Goal: Transaction & Acquisition: Purchase product/service

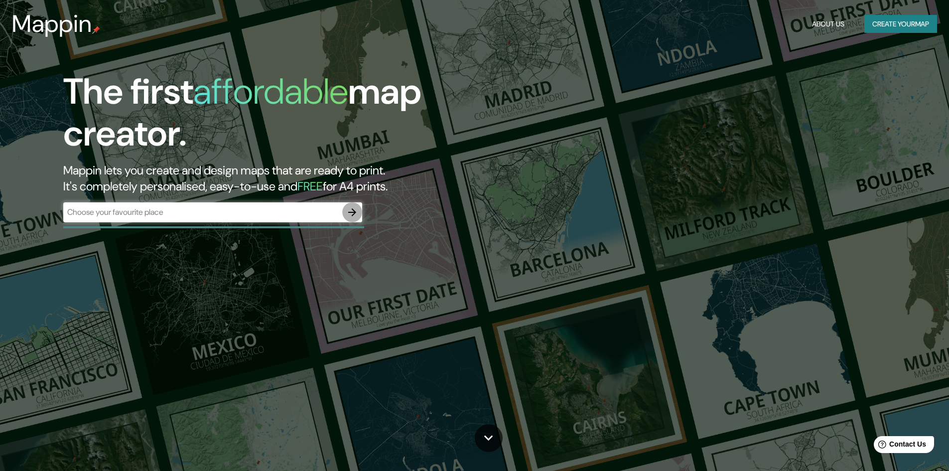
click at [354, 214] on icon "button" at bounding box center [352, 212] width 8 height 8
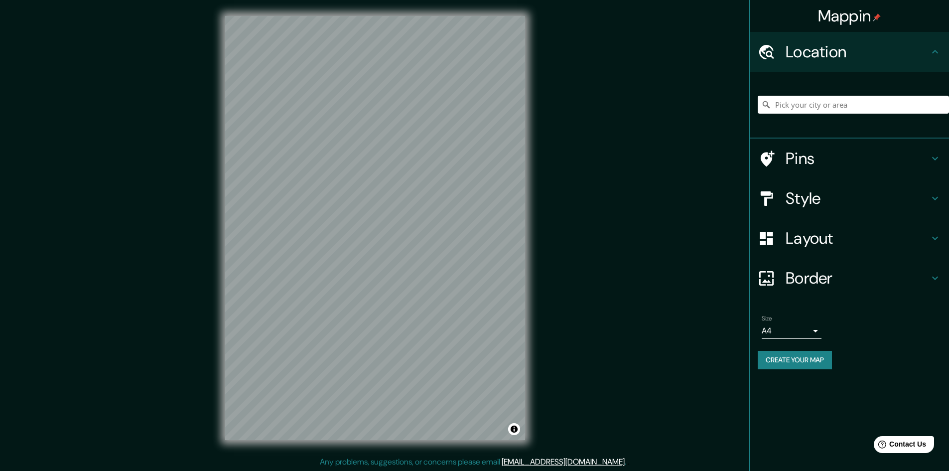
click at [865, 156] on h4 "Pins" at bounding box center [857, 158] width 143 height 20
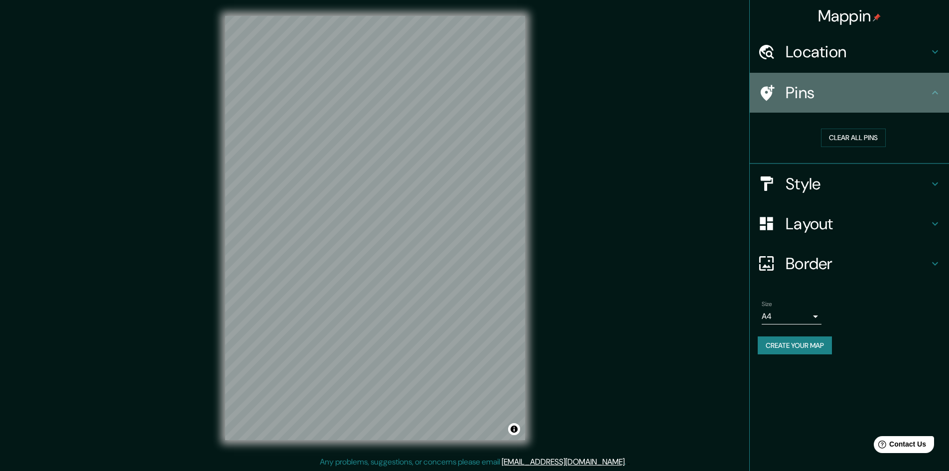
click at [918, 92] on h4 "Pins" at bounding box center [857, 93] width 143 height 20
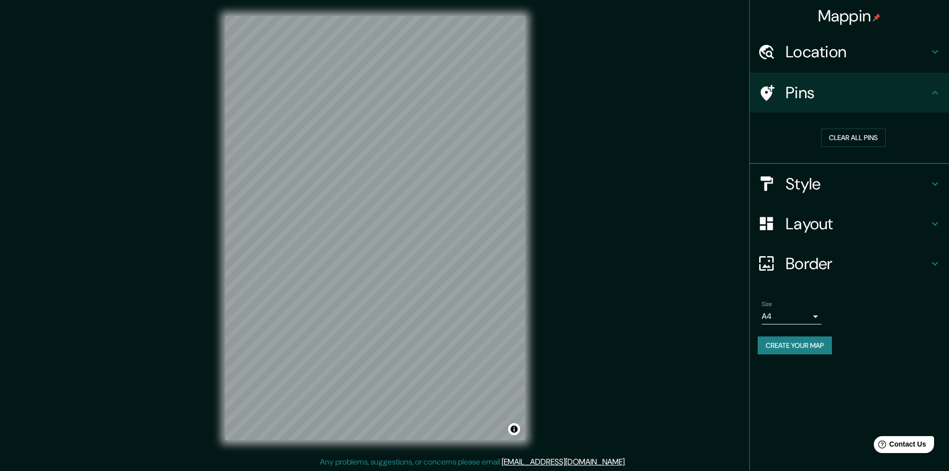
click at [808, 320] on body "Mappin Location Pins Clear all pins Style Layout Border Choose a border. Hint :…" at bounding box center [474, 235] width 949 height 471
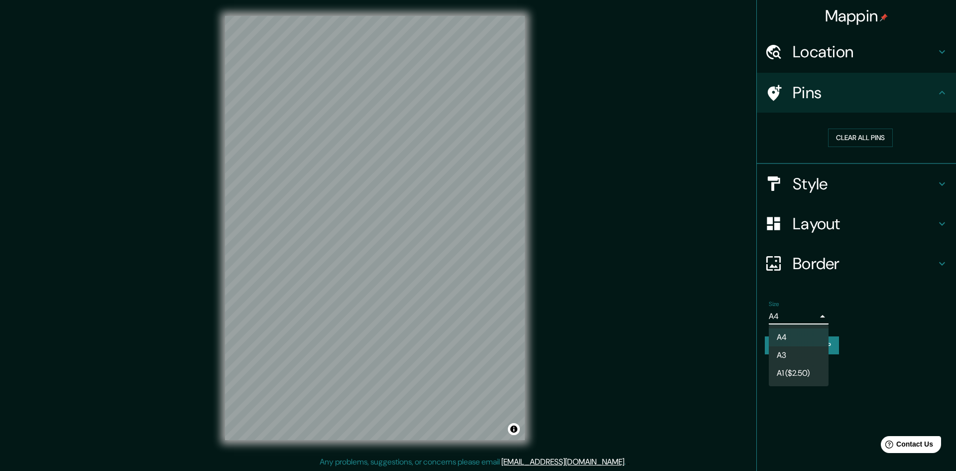
click at [808, 320] on div at bounding box center [478, 235] width 956 height 471
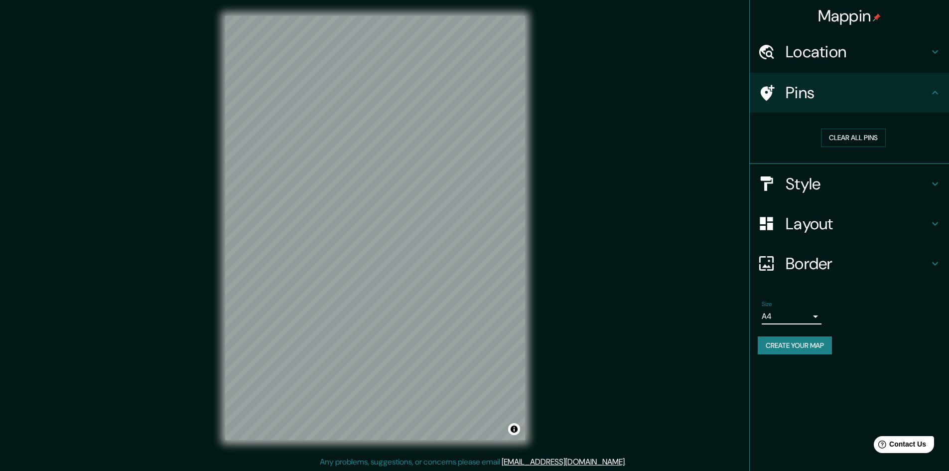
click at [804, 54] on h4 "Location" at bounding box center [857, 52] width 143 height 20
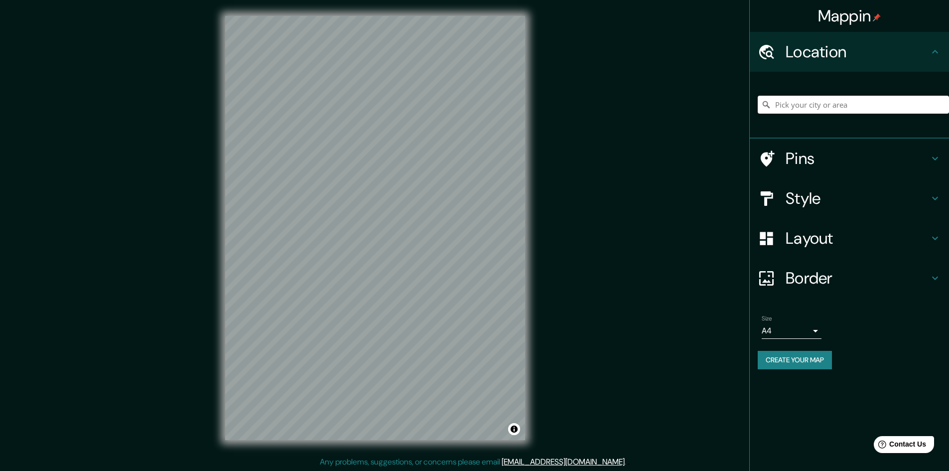
click at [815, 363] on button "Create your map" at bounding box center [795, 360] width 74 height 18
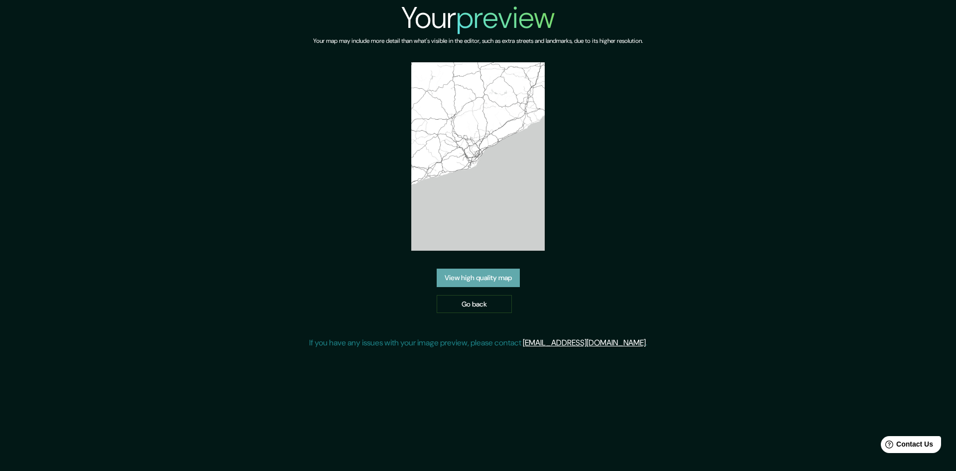
click at [487, 268] on link "View high quality map" at bounding box center [478, 277] width 83 height 18
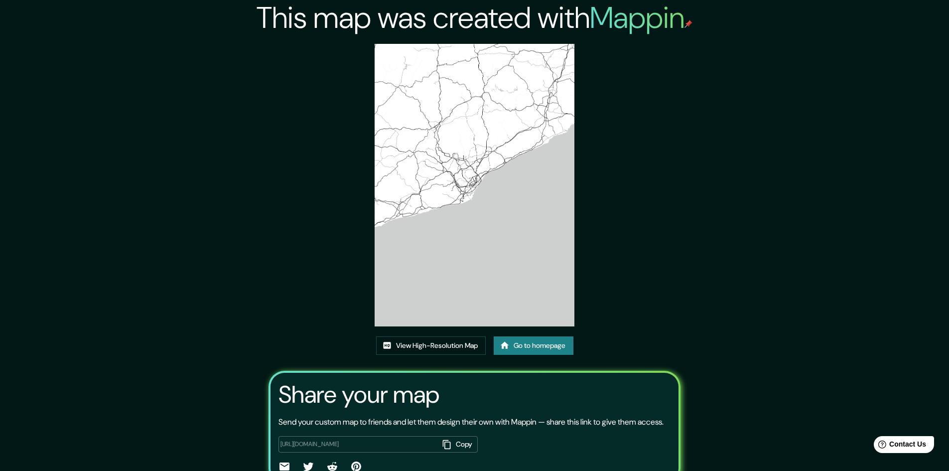
click at [564, 345] on link "Go to homepage" at bounding box center [534, 345] width 80 height 18
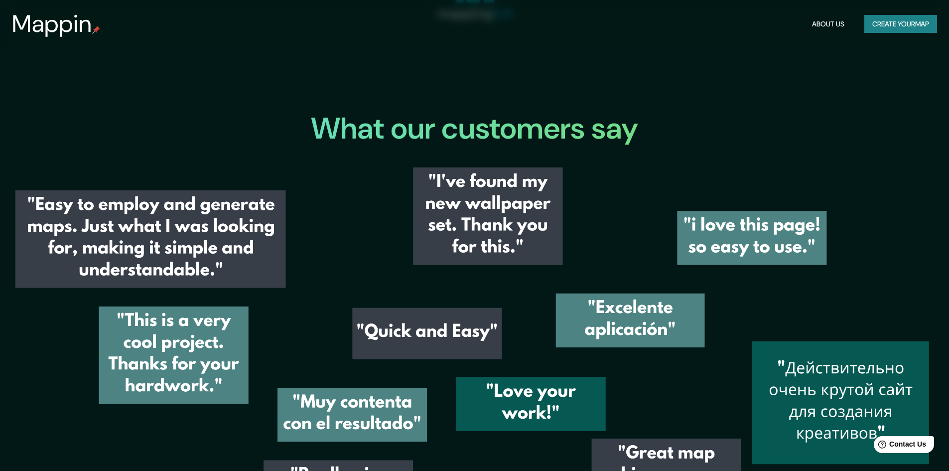
scroll to position [1494, 0]
